Goal: Use online tool/utility: Utilize a website feature to perform a specific function

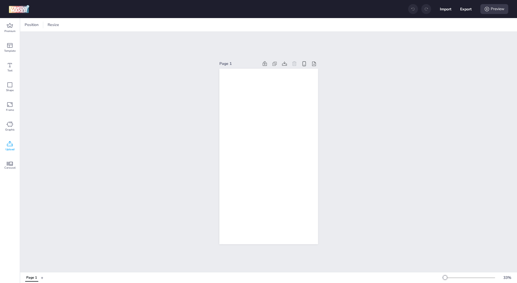
click at [11, 150] on span "Upload" at bounding box center [9, 149] width 9 height 4
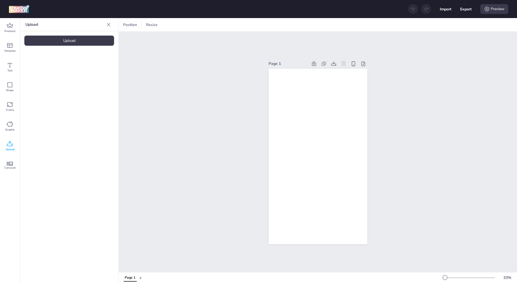
click at [71, 41] on div "Upload" at bounding box center [69, 41] width 90 height 10
click at [38, 74] on video at bounding box center [46, 76] width 44 height 22
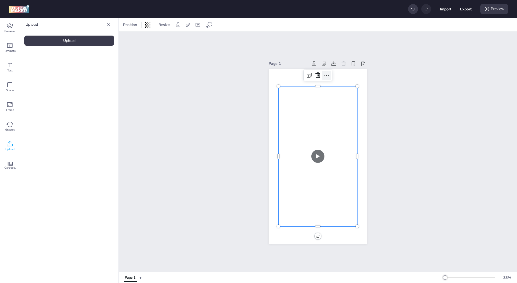
click at [328, 73] on icon at bounding box center [326, 75] width 7 height 7
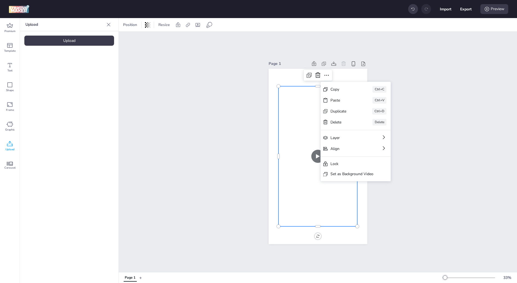
click at [229, 170] on div "Page 1 Copy Ctrl+C Paste Ctrl+V Duplicate Ctrl+D Delete Delete Layer Align Lock…" at bounding box center [318, 152] width 398 height 240
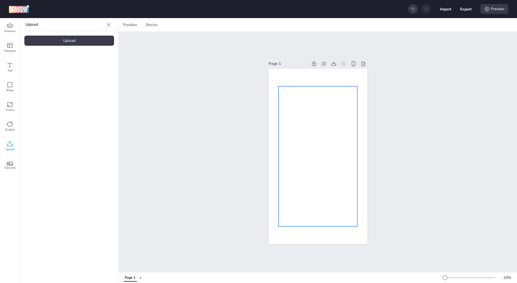
click at [315, 116] on video at bounding box center [317, 156] width 79 height 140
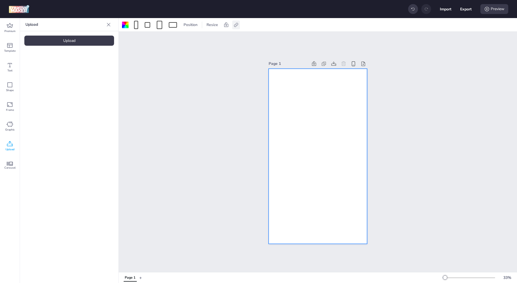
click at [239, 22] on div at bounding box center [236, 25] width 8 height 9
click at [211, 25] on span "Resize" at bounding box center [212, 25] width 14 height 6
click at [177, 48] on input "1080" at bounding box center [175, 46] width 15 height 10
type input "320"
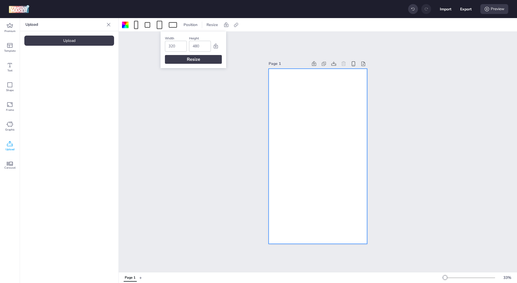
type input "480"
click at [175, 60] on div "Resize" at bounding box center [193, 59] width 57 height 9
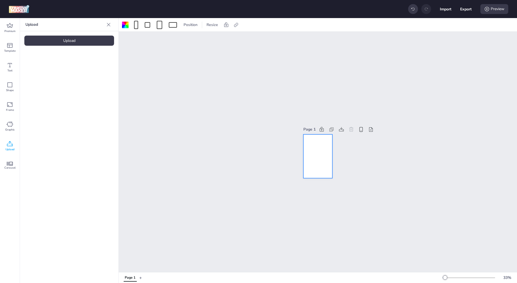
click at [49, 83] on video at bounding box center [46, 76] width 44 height 22
click at [325, 125] on icon at bounding box center [326, 127] width 7 height 7
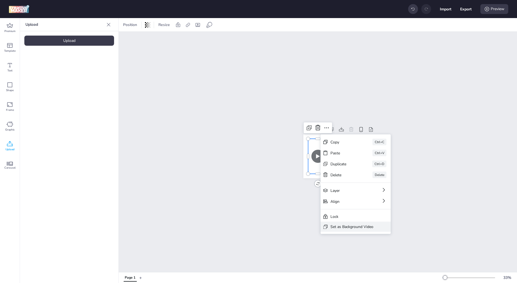
click at [341, 227] on div "Set as Background Video" at bounding box center [351, 227] width 43 height 6
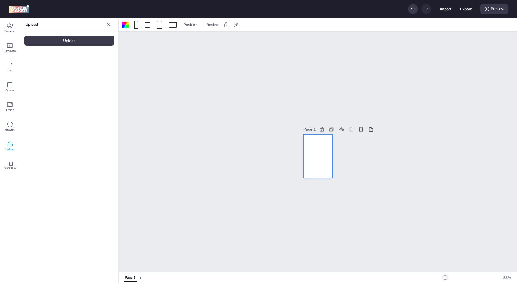
click at [316, 146] on video at bounding box center [317, 156] width 29 height 52
click at [368, 83] on div "Page 1" at bounding box center [318, 152] width 398 height 240
click at [236, 26] on icon at bounding box center [235, 24] width 5 height 5
click at [189, 39] on span "Activate hyperlink" at bounding box center [200, 39] width 30 height 6
click at [181, 39] on input "Activate hyperlink" at bounding box center [180, 41] width 4 height 4
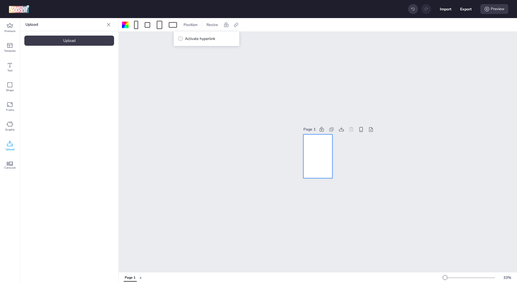
checkbox input "true"
click at [192, 62] on div "[URL][DOMAIN_NAME]" at bounding box center [207, 65] width 50 height 10
click at [197, 63] on input "[URL][DOMAIN_NAME]" at bounding box center [207, 65] width 50 height 6
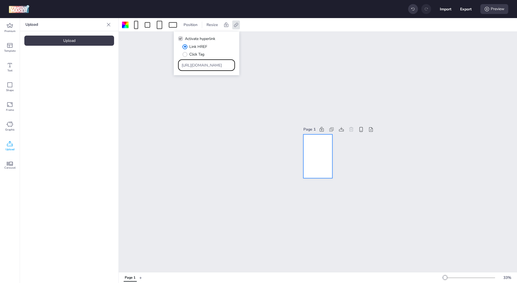
click at [197, 63] on input "[URL][DOMAIN_NAME]" at bounding box center [207, 65] width 50 height 6
paste input "[DOMAIN_NAME][URL]"
type input "[DOMAIN_NAME][URL]"
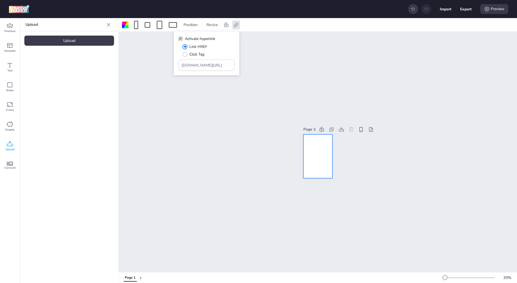
click at [235, 56] on div "Activate hyperlink Link HREF Click Tag [DOMAIN_NAME][URL]" at bounding box center [207, 53] width 66 height 44
click at [351, 23] on div "Position Resize" at bounding box center [318, 24] width 398 height 13
click at [464, 7] on button "Export" at bounding box center [465, 9] width 11 height 11
select select "html"
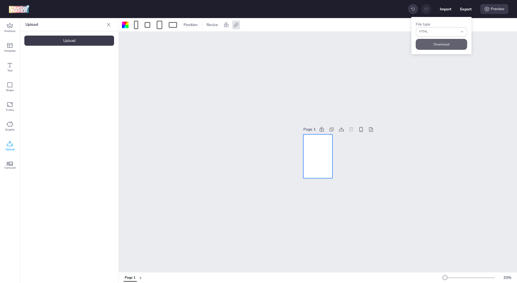
click at [432, 43] on button "Download" at bounding box center [441, 44] width 51 height 11
